Goal: Task Accomplishment & Management: Use online tool/utility

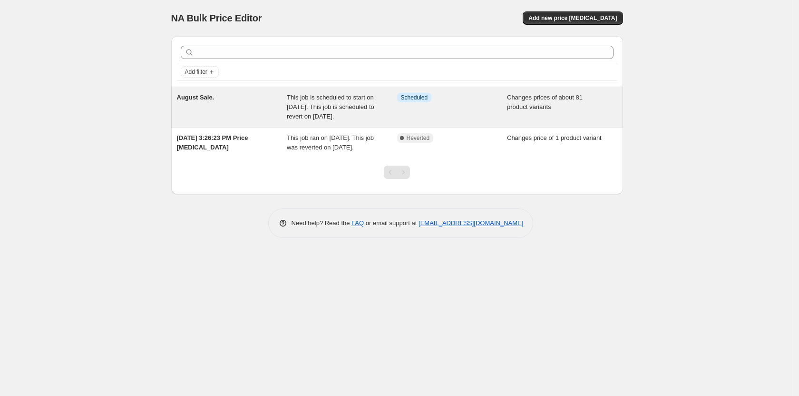
click at [238, 107] on div "August Sale." at bounding box center [232, 107] width 110 height 29
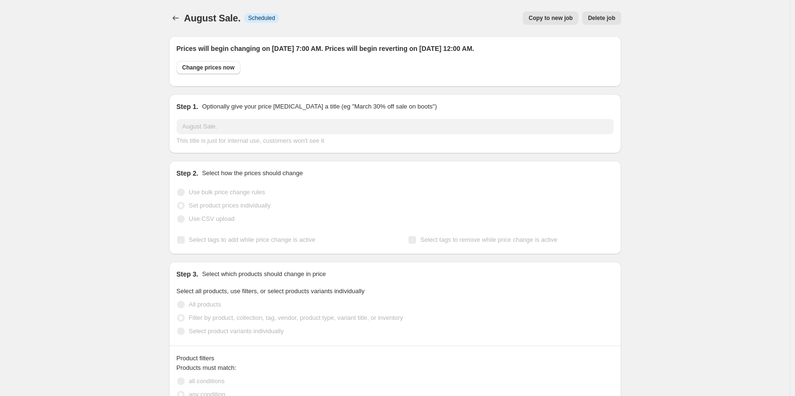
select select "collection"
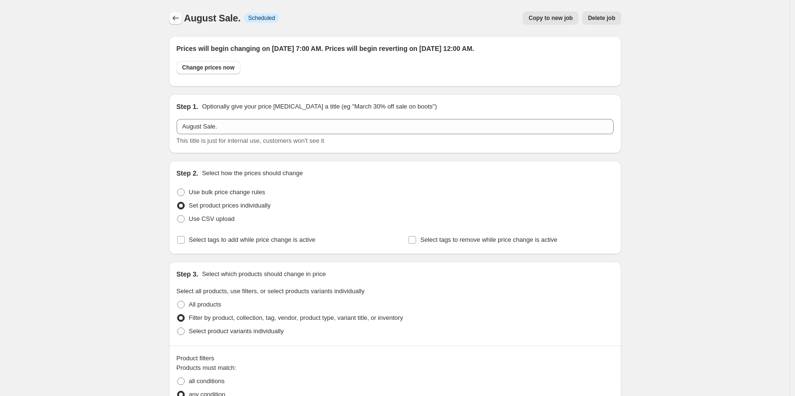
click at [179, 16] on icon "Price change jobs" at bounding box center [176, 18] width 10 height 10
